Goal: Information Seeking & Learning: Learn about a topic

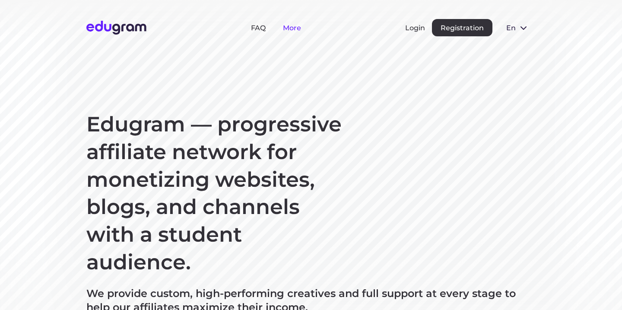
click at [294, 28] on link "More" at bounding box center [292, 28] width 18 height 8
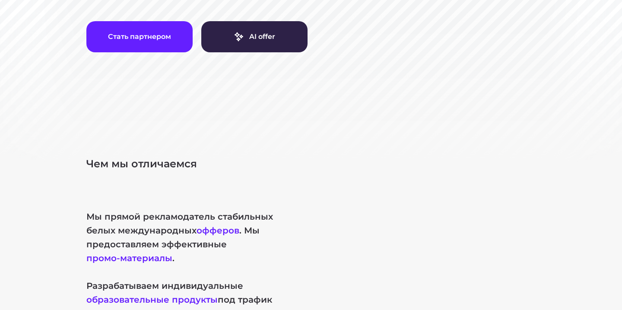
scroll to position [223, 0]
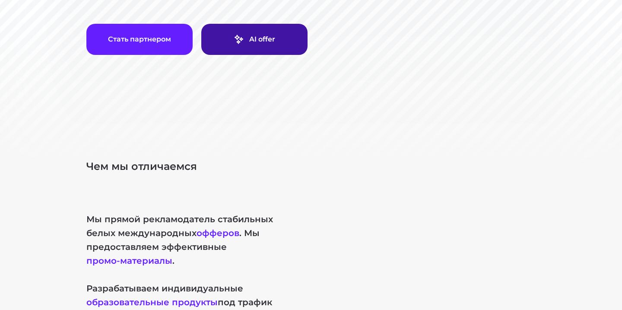
click at [251, 43] on link "AI offer" at bounding box center [254, 39] width 106 height 31
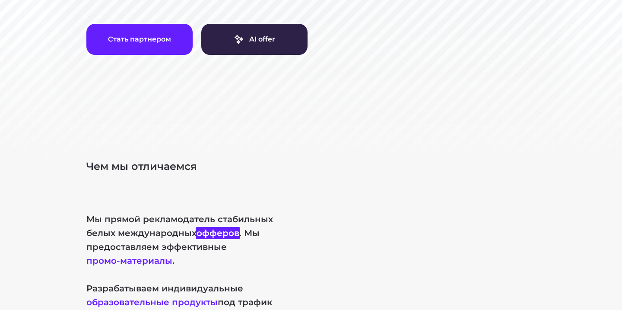
click at [218, 232] on button "офферов" at bounding box center [218, 233] width 43 height 10
click at [220, 232] on button "офферов" at bounding box center [218, 233] width 43 height 10
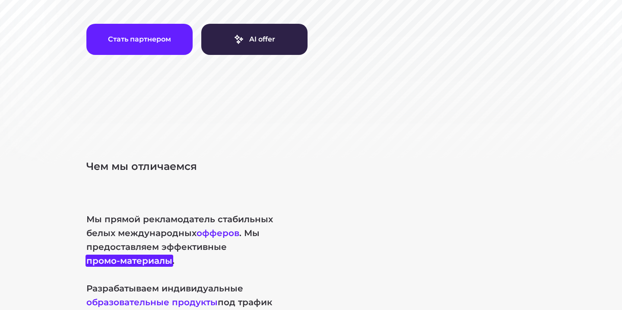
click at [134, 260] on button "промо-материалы" at bounding box center [129, 260] width 86 height 10
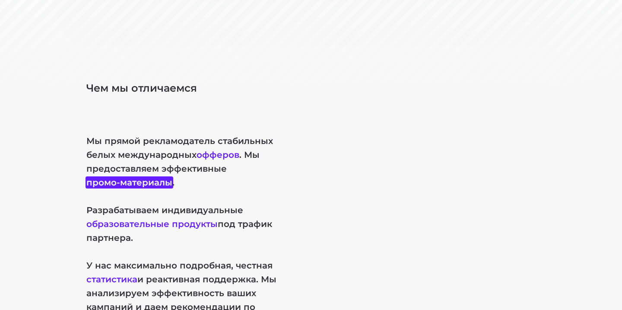
scroll to position [311, 0]
